Goal: Information Seeking & Learning: Understand process/instructions

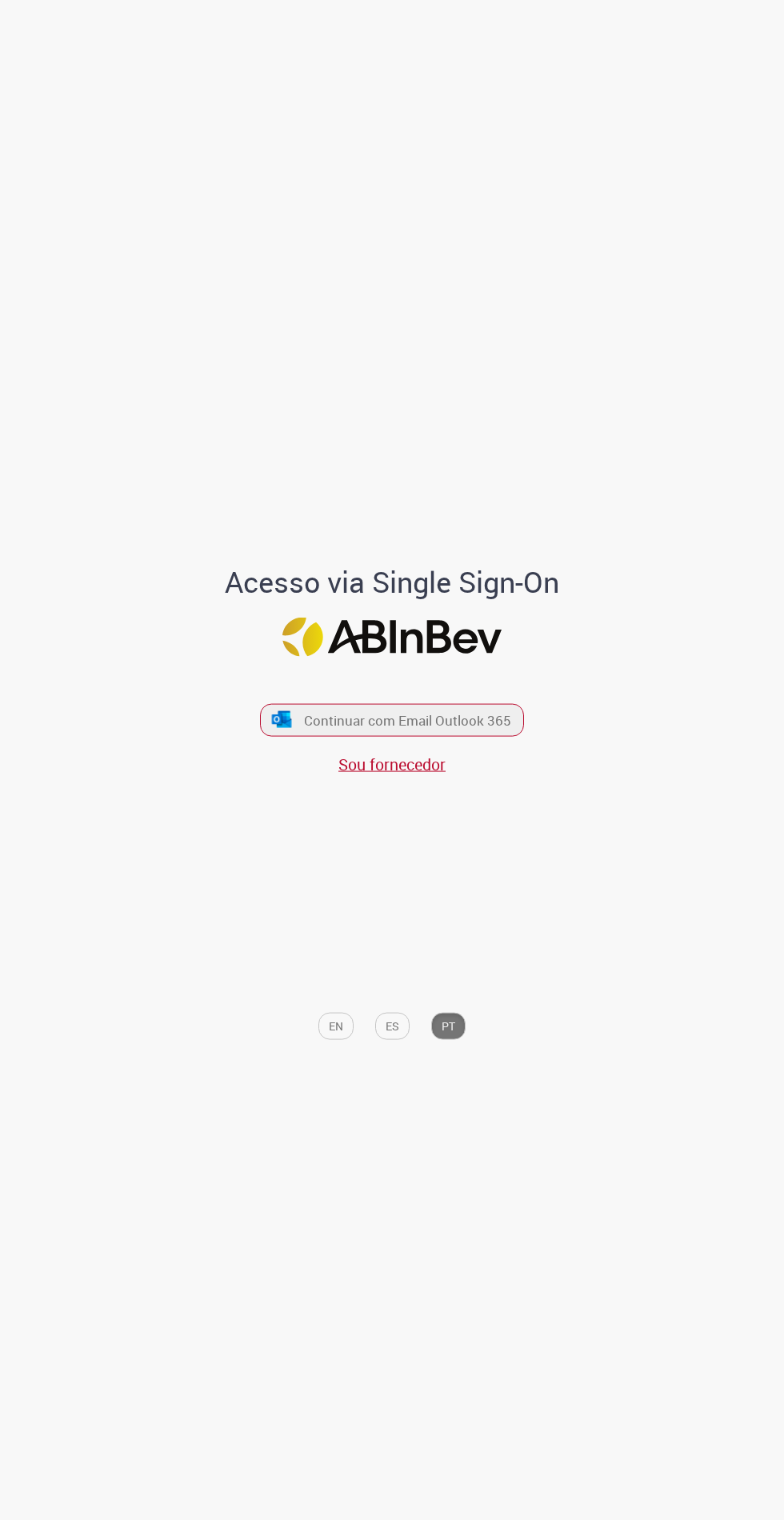
click at [454, 736] on button "Continuar com Email Outlook 365" at bounding box center [392, 719] width 264 height 33
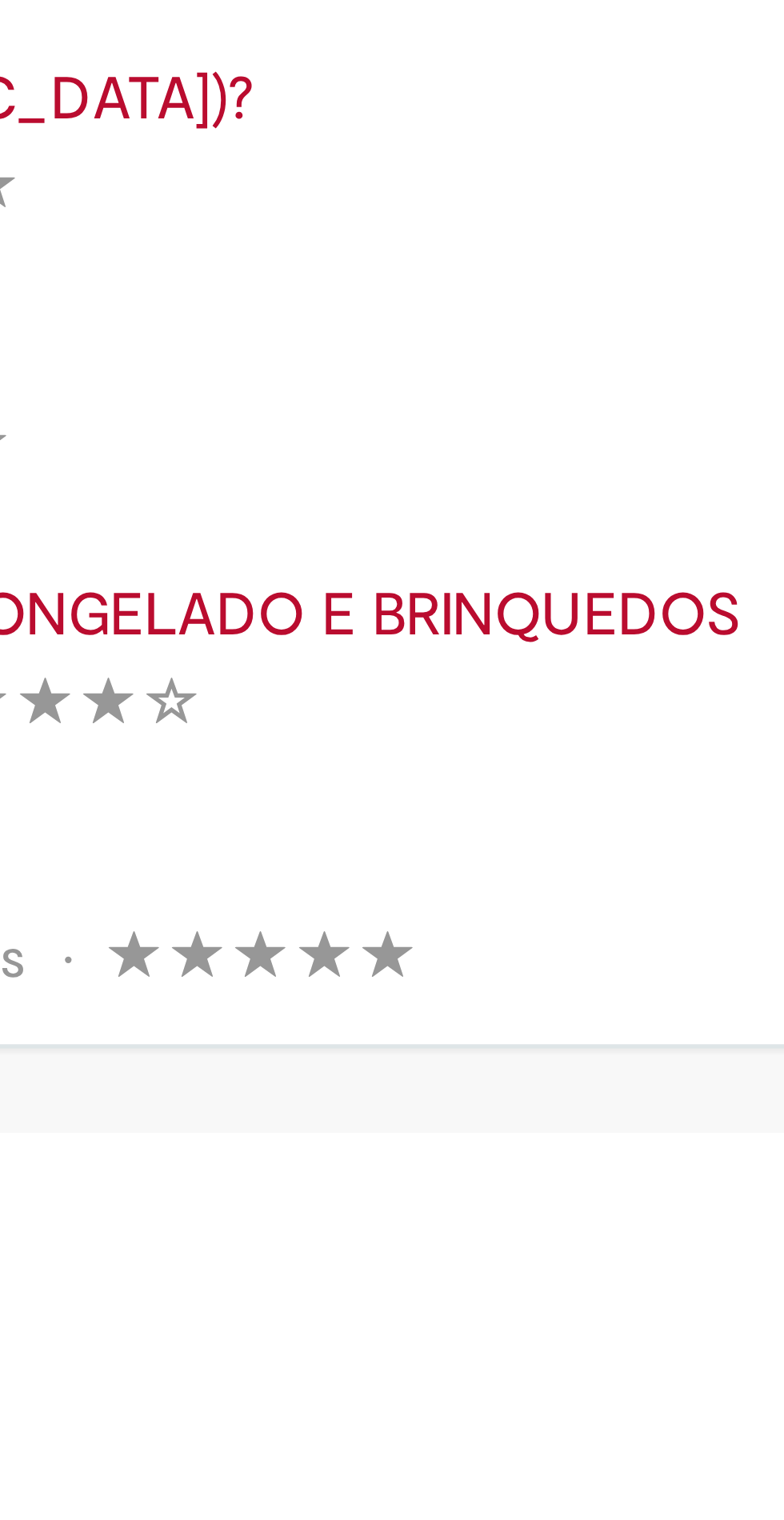
scroll to position [63, 0]
